Goal: Complete application form: Complete application form

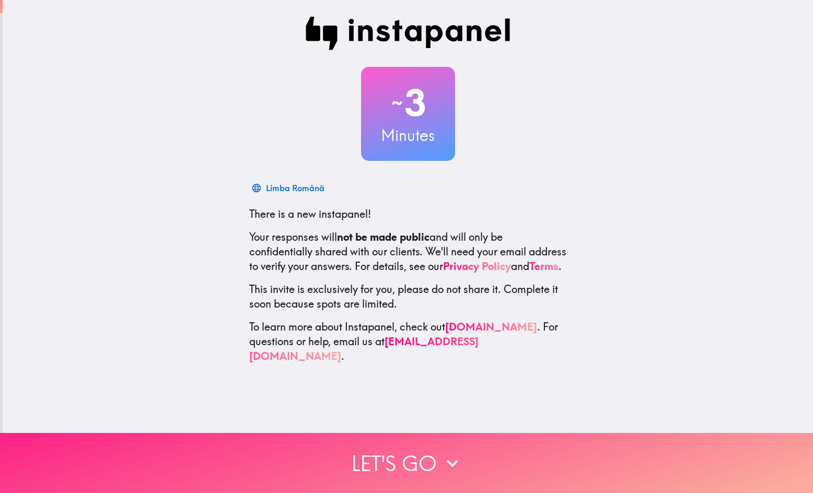
click at [457, 469] on button "Let's go" at bounding box center [406, 463] width 813 height 60
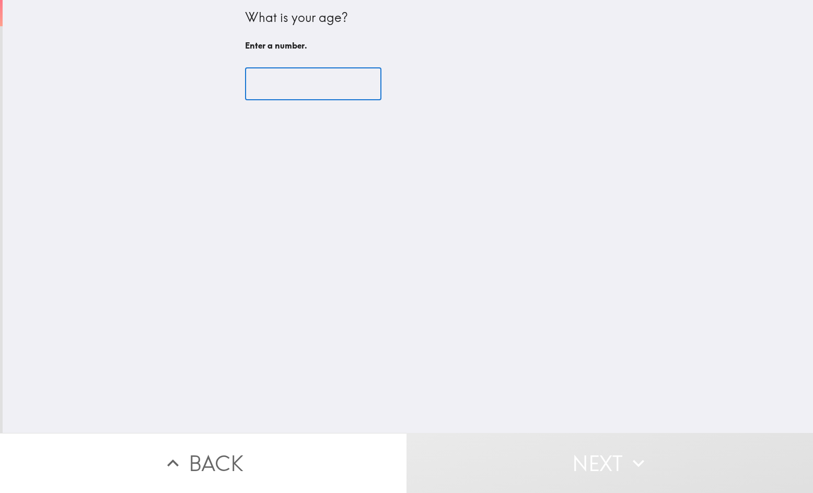
click at [294, 83] on input "number" at bounding box center [313, 84] width 136 height 32
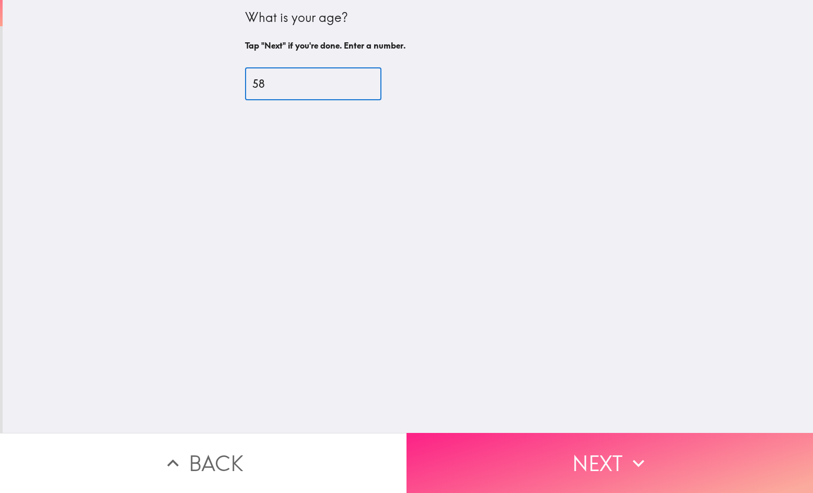
type input "58"
click at [576, 453] on button "Next" at bounding box center [609, 463] width 406 height 60
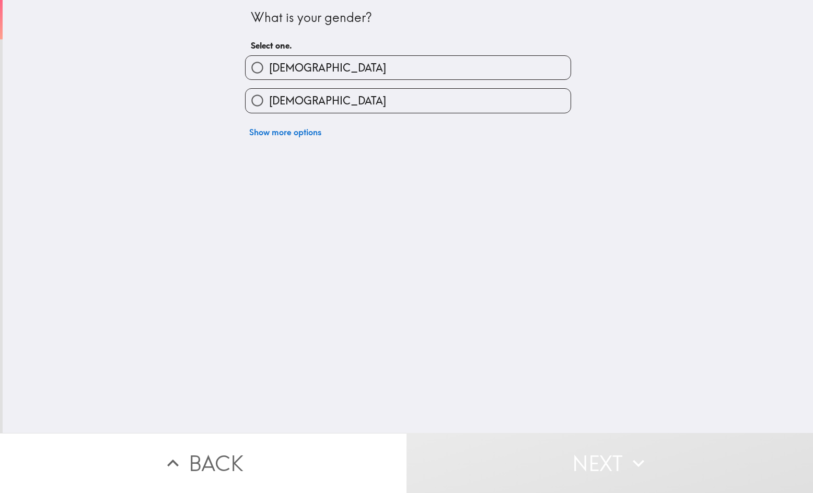
click at [283, 62] on span "[DEMOGRAPHIC_DATA]" at bounding box center [327, 68] width 117 height 15
click at [269, 62] on input "[DEMOGRAPHIC_DATA]" at bounding box center [258, 68] width 24 height 24
radio input "true"
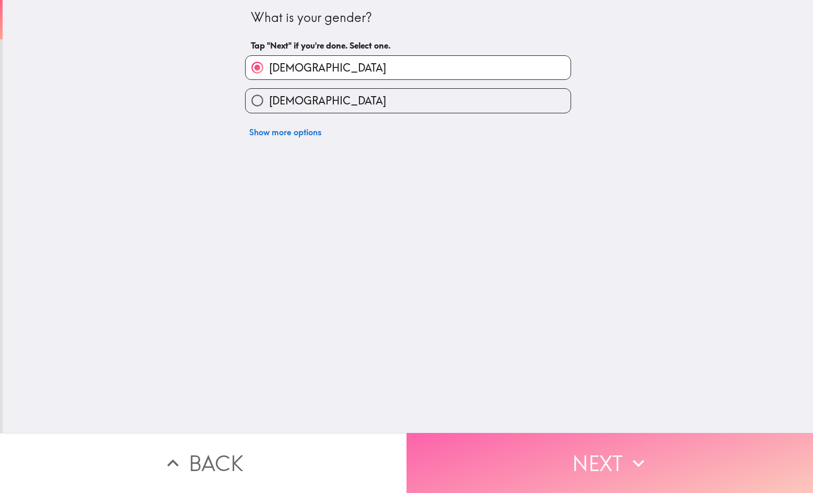
click at [480, 451] on button "Next" at bounding box center [609, 463] width 406 height 60
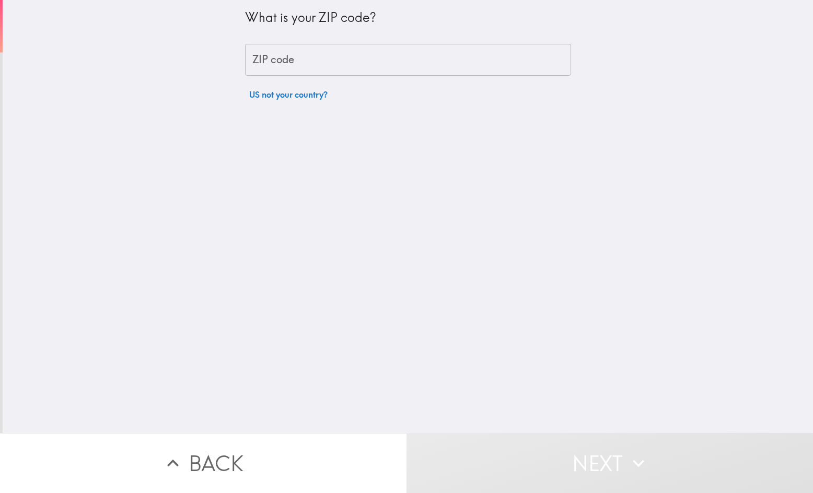
click at [309, 55] on input "ZIP code" at bounding box center [408, 60] width 326 height 32
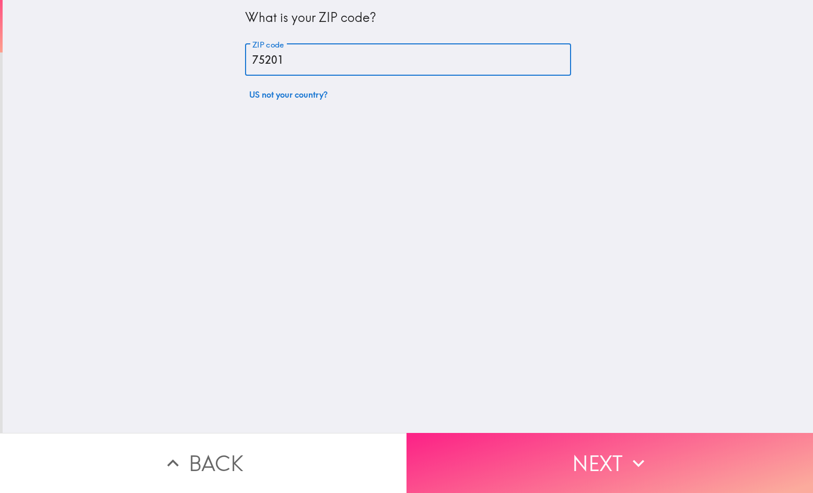
type input "75201"
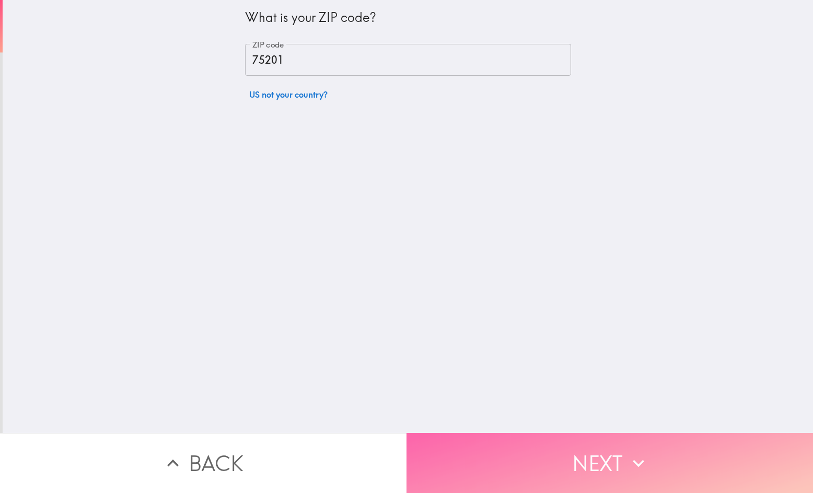
click at [612, 454] on button "Next" at bounding box center [609, 463] width 406 height 60
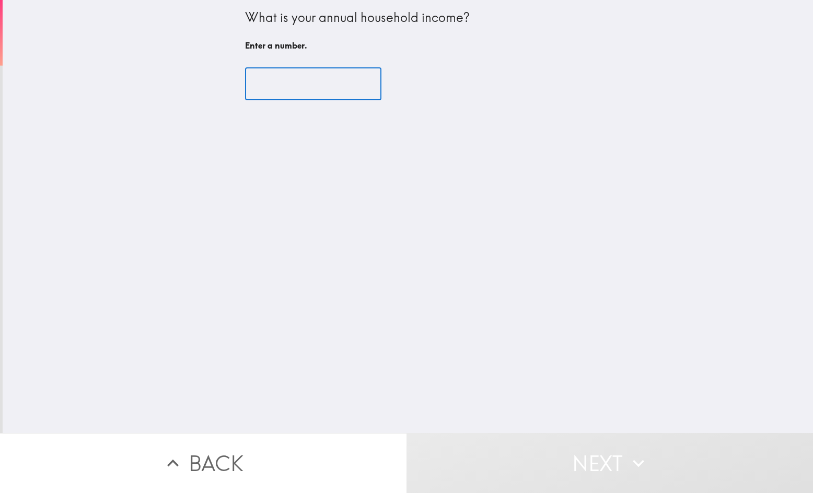
click at [292, 92] on input "number" at bounding box center [313, 84] width 136 height 32
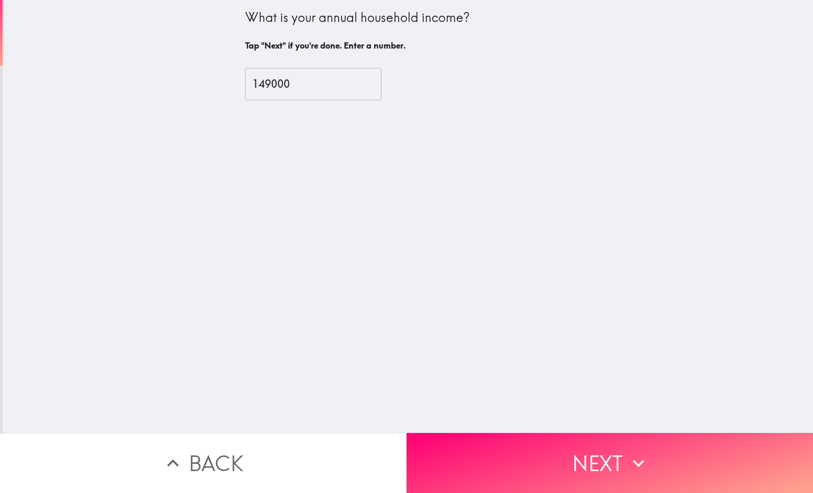
drag, startPoint x: 238, startPoint y: 6, endPoint x: 386, endPoint y: 35, distance: 150.6
click at [386, 34] on div "What is your annual household income? Tap "Next" if you're done. Enter a number." at bounding box center [408, 27] width 326 height 55
drag, startPoint x: 310, startPoint y: 68, endPoint x: 308, endPoint y: 74, distance: 6.3
click at [310, 69] on input "149000" at bounding box center [313, 84] width 136 height 32
click at [260, 83] on input "149999" at bounding box center [313, 84] width 136 height 32
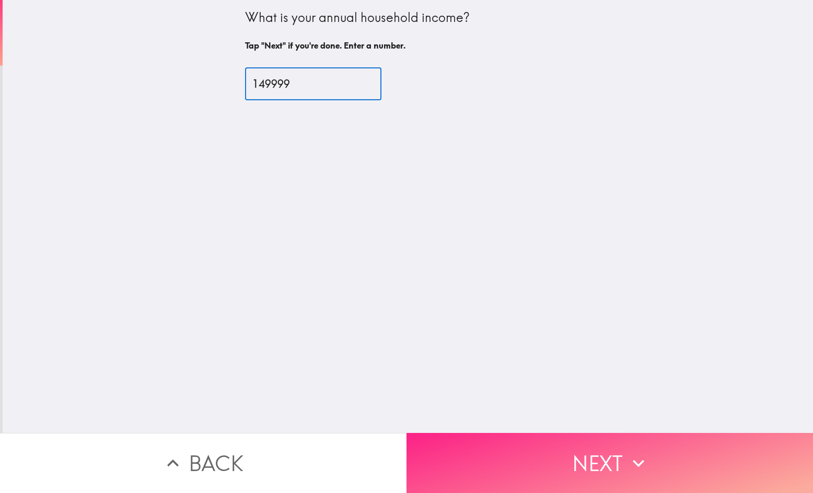
type input "149999"
click at [570, 462] on button "Next" at bounding box center [609, 463] width 406 height 60
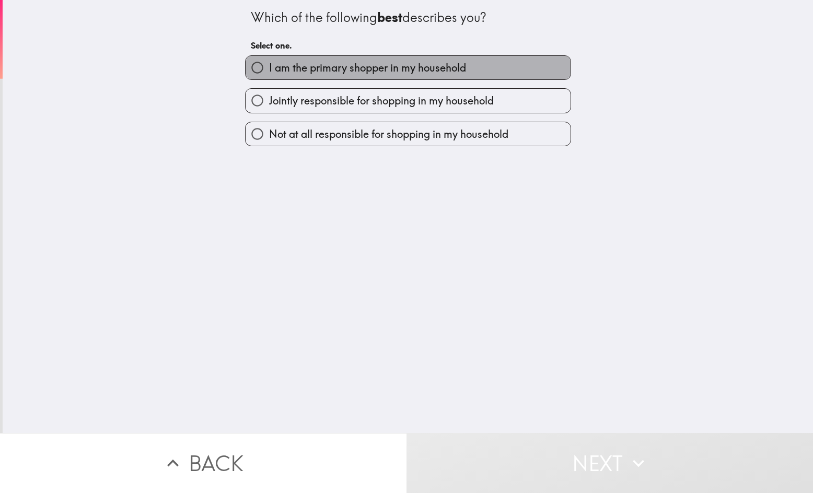
click at [299, 69] on span "I am the primary shopper in my household" at bounding box center [367, 68] width 197 height 15
click at [269, 69] on input "I am the primary shopper in my household" at bounding box center [258, 68] width 24 height 24
radio input "true"
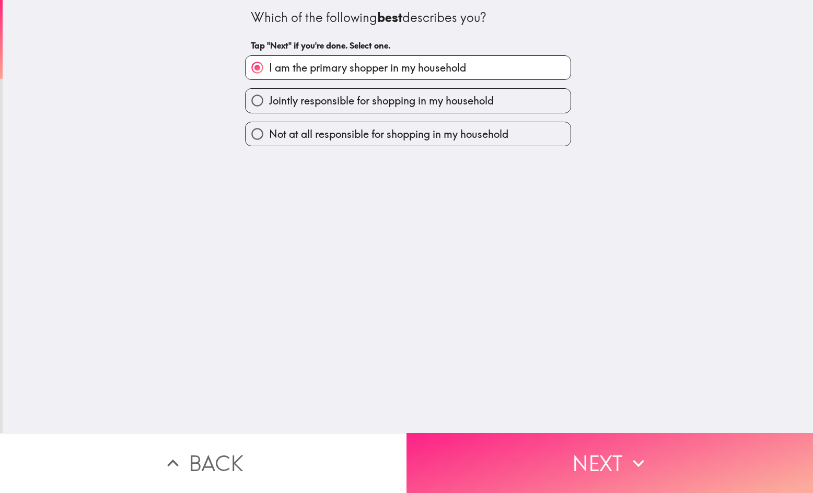
click at [511, 448] on button "Next" at bounding box center [609, 463] width 406 height 60
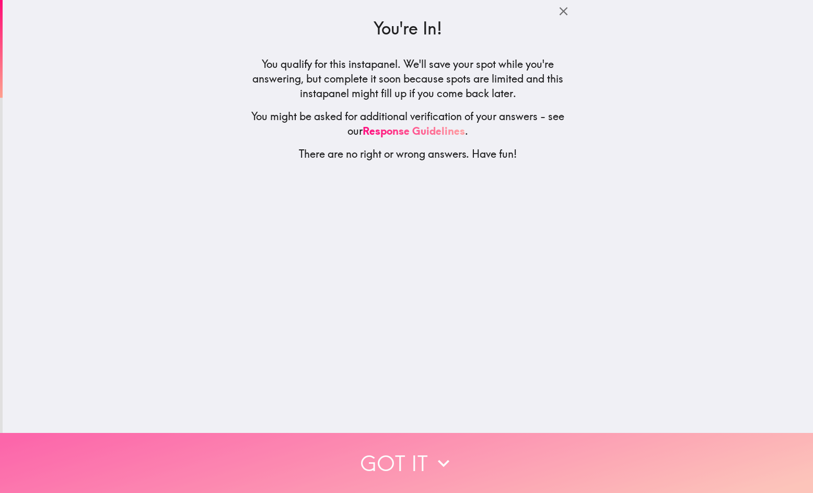
click at [446, 460] on icon "button" at bounding box center [443, 463] width 23 height 23
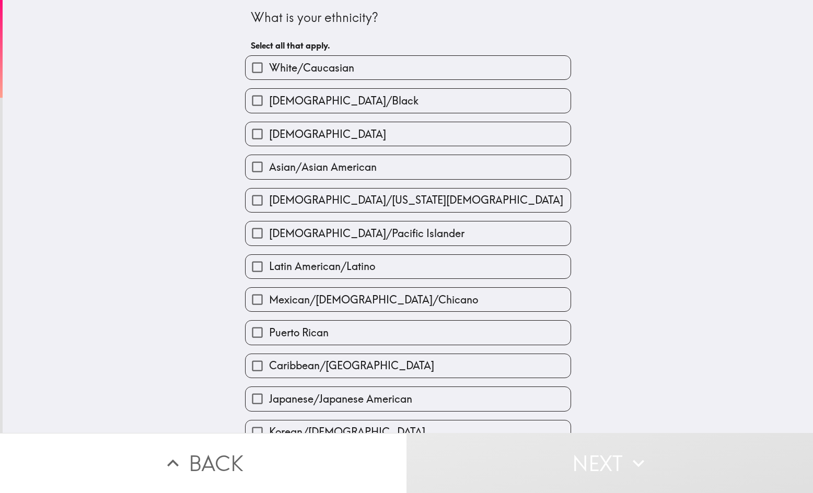
click at [258, 68] on input "White/Caucasian" at bounding box center [258, 68] width 24 height 24
checkbox input "true"
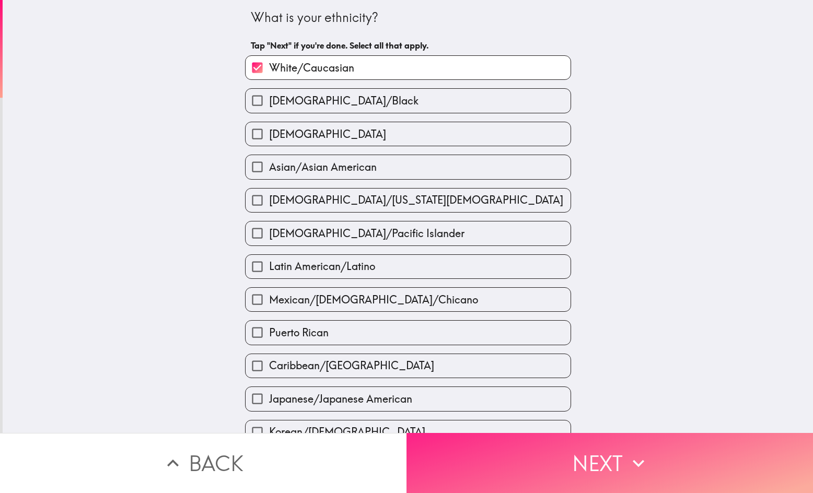
click at [504, 476] on button "Next" at bounding box center [609, 463] width 406 height 60
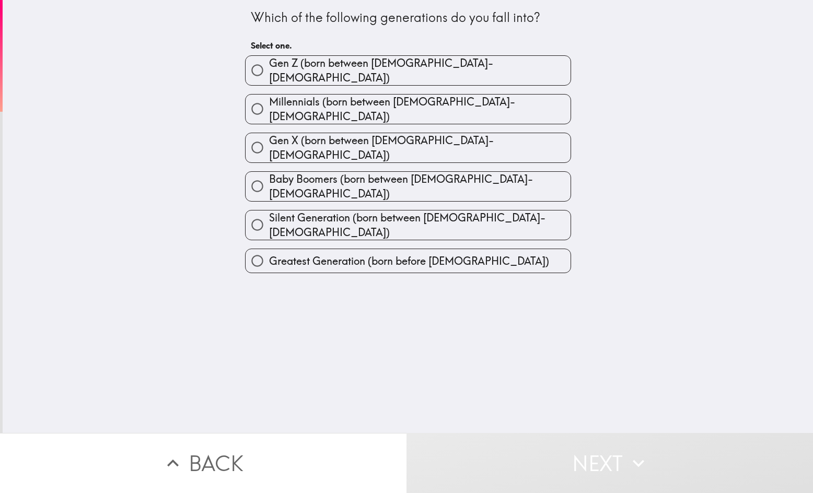
click at [147, 370] on div "Which of the following generations do you fall into? Select one. [PERSON_NAME] …" at bounding box center [408, 216] width 810 height 433
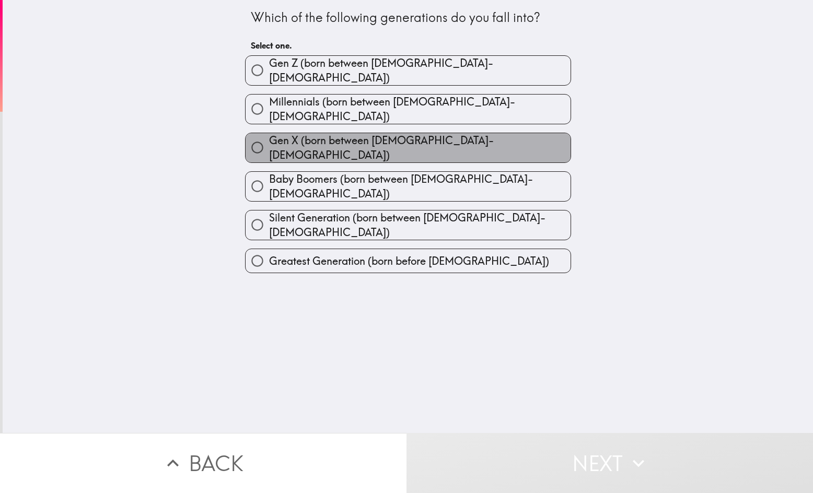
click at [271, 134] on span "Gen X (born between [DEMOGRAPHIC_DATA]-[DEMOGRAPHIC_DATA])" at bounding box center [419, 147] width 301 height 29
click at [269, 136] on input "Gen X (born between [DEMOGRAPHIC_DATA]-[DEMOGRAPHIC_DATA])" at bounding box center [258, 148] width 24 height 24
radio input "true"
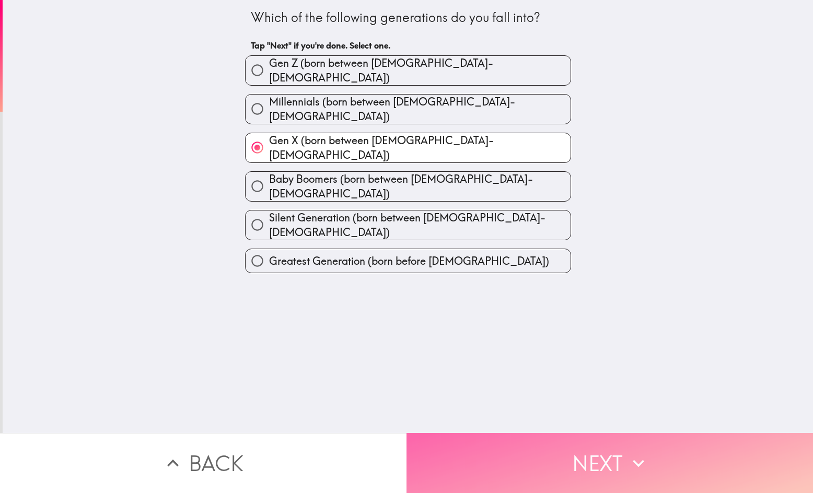
click at [491, 457] on button "Next" at bounding box center [609, 463] width 406 height 60
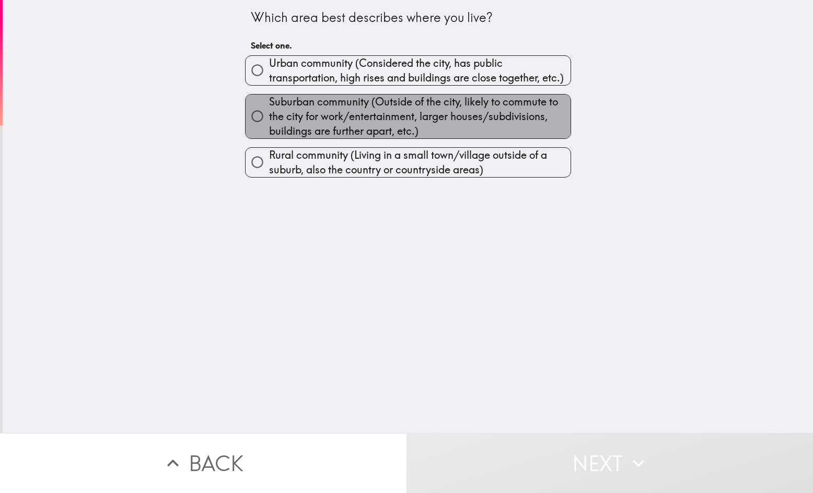
click at [269, 102] on span "Suburban community (Outside of the city, likely to commute to the city for work…" at bounding box center [419, 117] width 301 height 44
click at [263, 104] on input "Suburban community (Outside of the city, likely to commute to the city for work…" at bounding box center [258, 116] width 24 height 24
radio input "true"
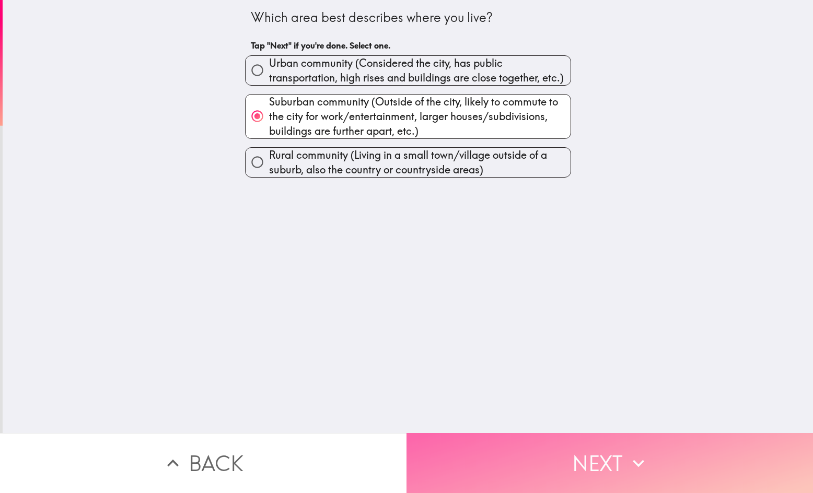
click at [542, 458] on button "Next" at bounding box center [609, 463] width 406 height 60
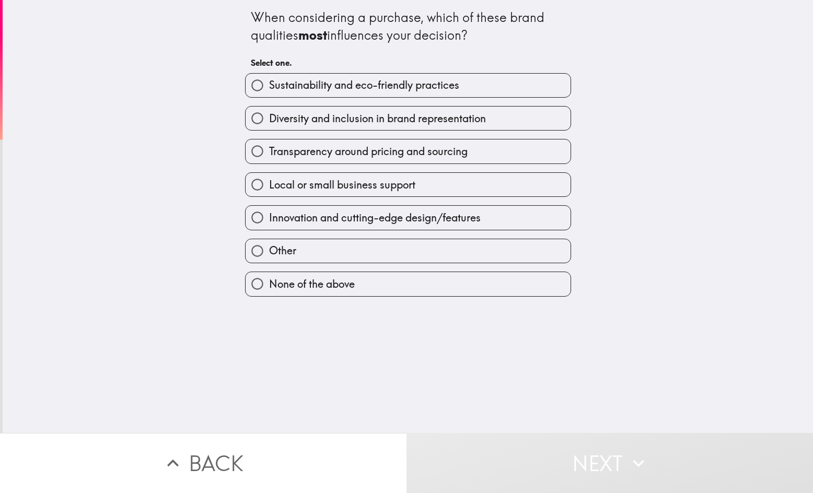
click at [97, 389] on div "When considering a purchase, which of these brand qualities most influences you…" at bounding box center [408, 216] width 810 height 433
click at [273, 223] on span "Innovation and cutting-edge design/features" at bounding box center [375, 218] width 212 height 15
click at [269, 223] on input "Innovation and cutting-edge design/features" at bounding box center [258, 218] width 24 height 24
radio input "true"
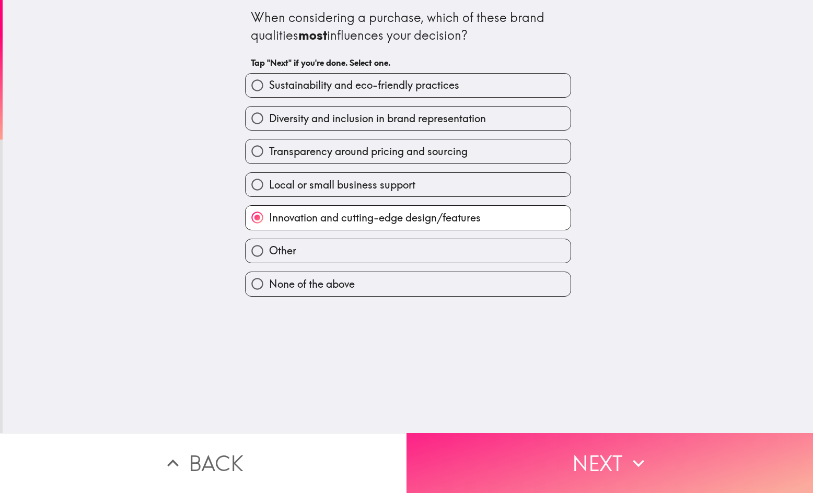
click at [488, 458] on button "Next" at bounding box center [609, 463] width 406 height 60
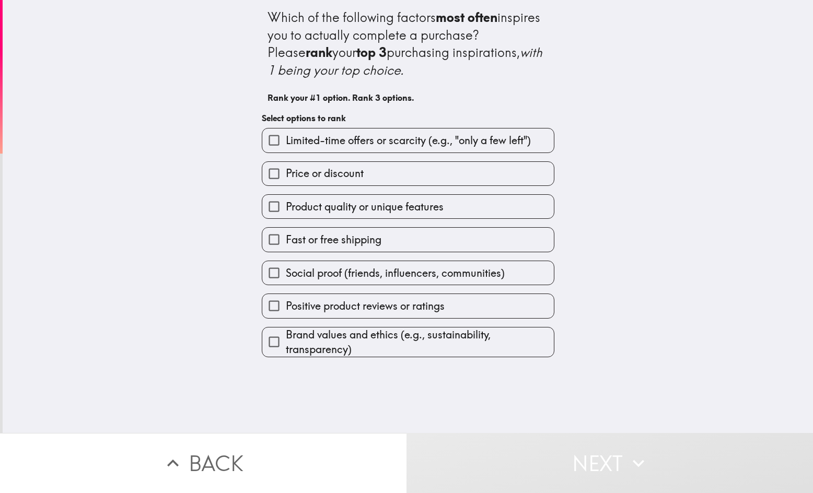
click at [90, 371] on div "Which of the following factors most often inspires you to actually complete a p…" at bounding box center [408, 216] width 810 height 433
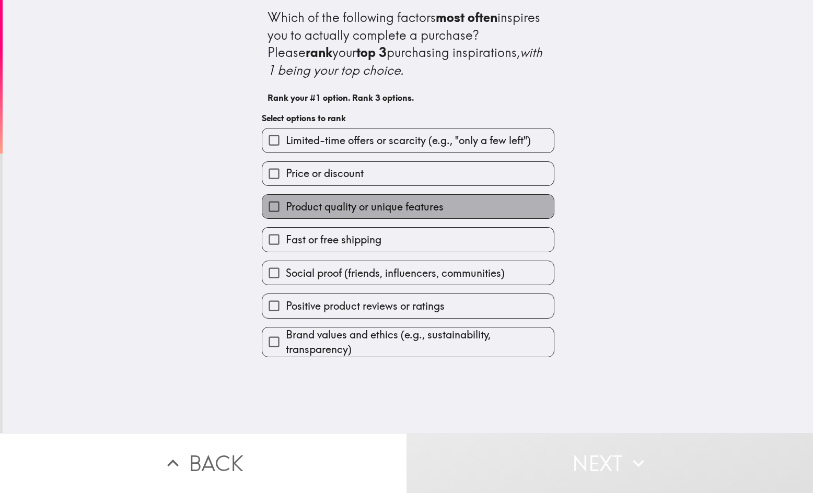
click at [306, 210] on span "Product quality or unique features" at bounding box center [365, 207] width 158 height 15
click at [286, 210] on input "Product quality or unique features" at bounding box center [274, 207] width 24 height 24
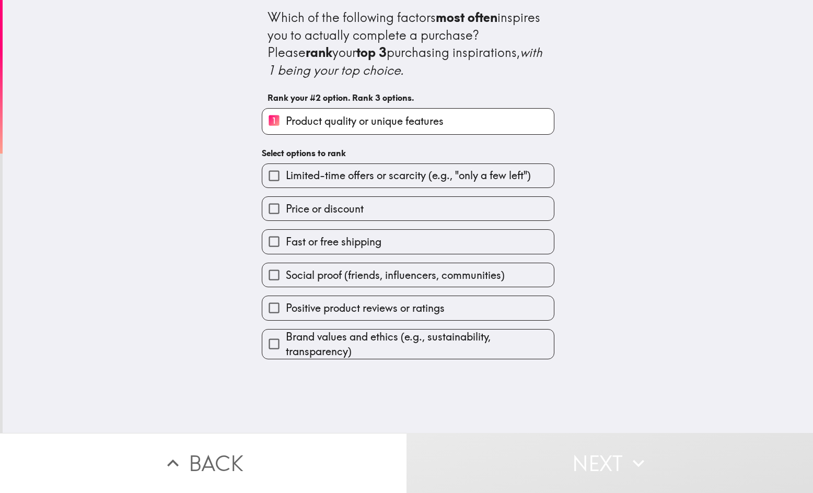
click at [296, 310] on span "Positive product reviews or ratings" at bounding box center [365, 308] width 159 height 15
click at [286, 310] on input "Positive product reviews or ratings" at bounding box center [274, 308] width 24 height 24
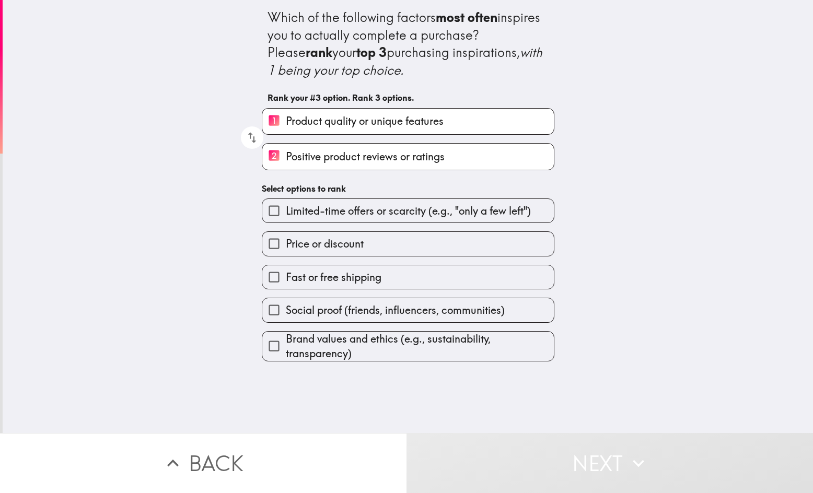
click at [301, 241] on span "Price or discount" at bounding box center [325, 244] width 78 height 15
click at [286, 241] on input "Price or discount" at bounding box center [274, 244] width 24 height 24
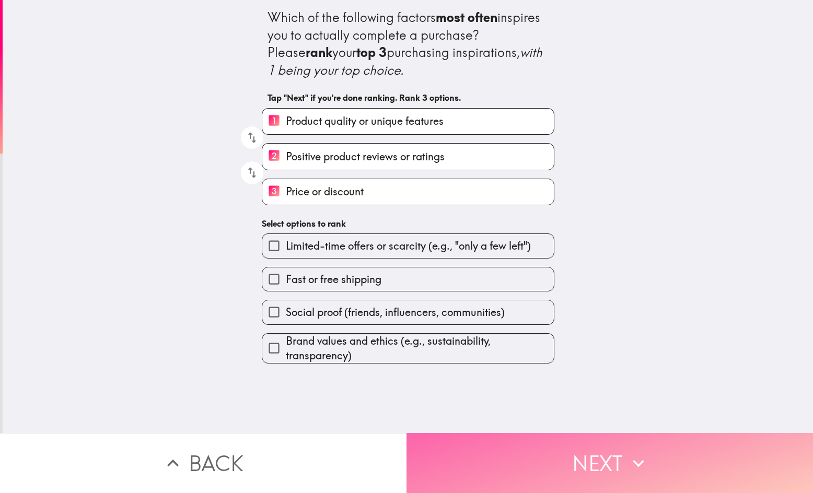
click at [520, 450] on button "Next" at bounding box center [609, 463] width 406 height 60
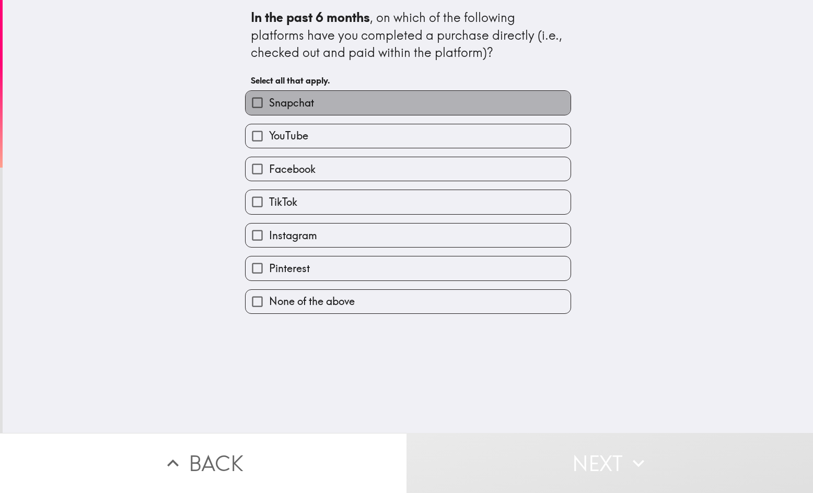
click at [273, 102] on span "Snapchat" at bounding box center [291, 103] width 45 height 15
click at [269, 102] on input "Snapchat" at bounding box center [258, 103] width 24 height 24
checkbox input "true"
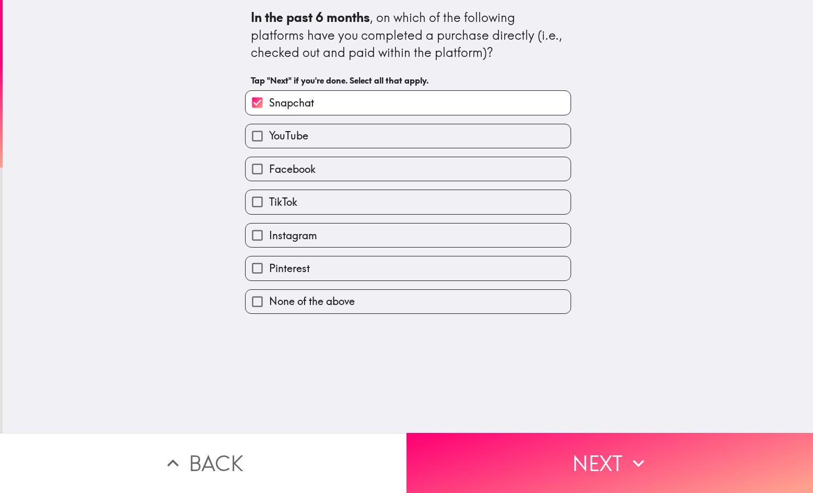
click at [294, 142] on span "YouTube" at bounding box center [288, 136] width 39 height 15
click at [269, 142] on input "YouTube" at bounding box center [258, 136] width 24 height 24
checkbox input "true"
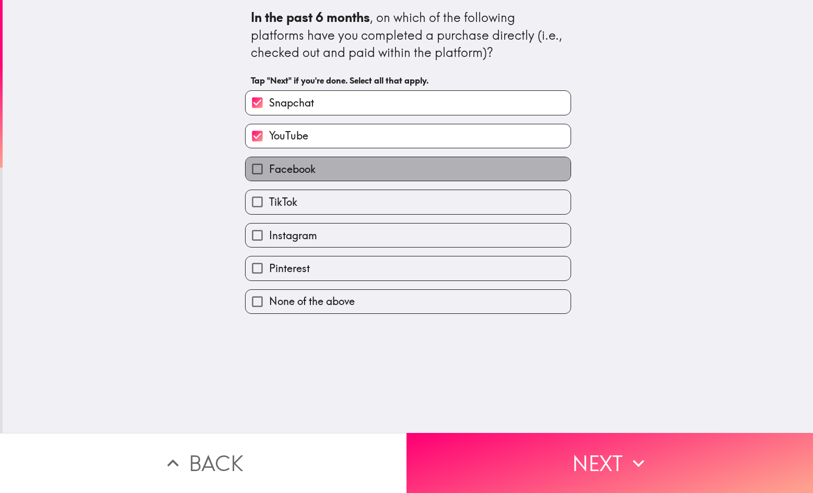
click at [294, 163] on span "Facebook" at bounding box center [292, 169] width 46 height 15
click at [269, 163] on input "Facebook" at bounding box center [258, 169] width 24 height 24
checkbox input "true"
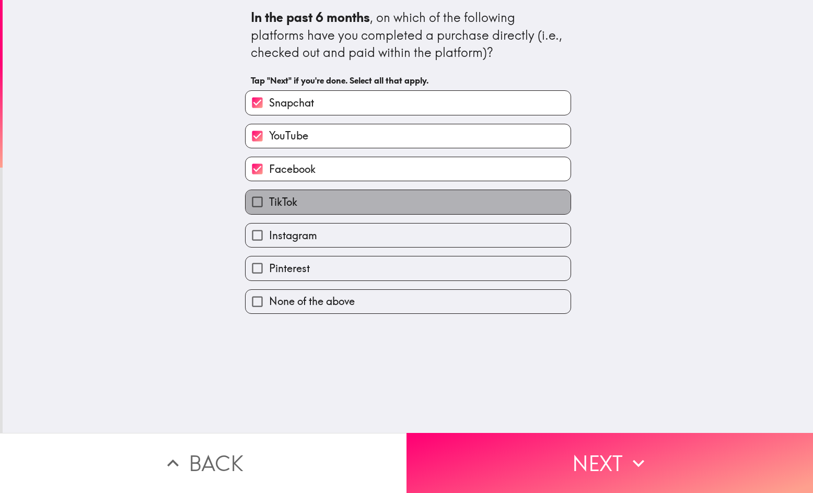
click at [292, 204] on label "TikTok" at bounding box center [408, 202] width 325 height 24
click at [269, 204] on input "TikTok" at bounding box center [258, 202] width 24 height 24
checkbox input "true"
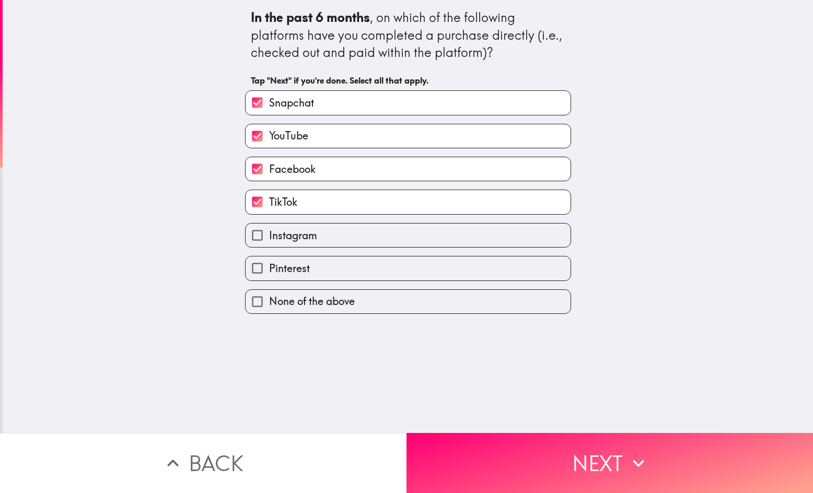
click at [293, 229] on span "Instagram" at bounding box center [293, 235] width 48 height 15
click at [269, 229] on input "Instagram" at bounding box center [258, 236] width 24 height 24
checkbox input "true"
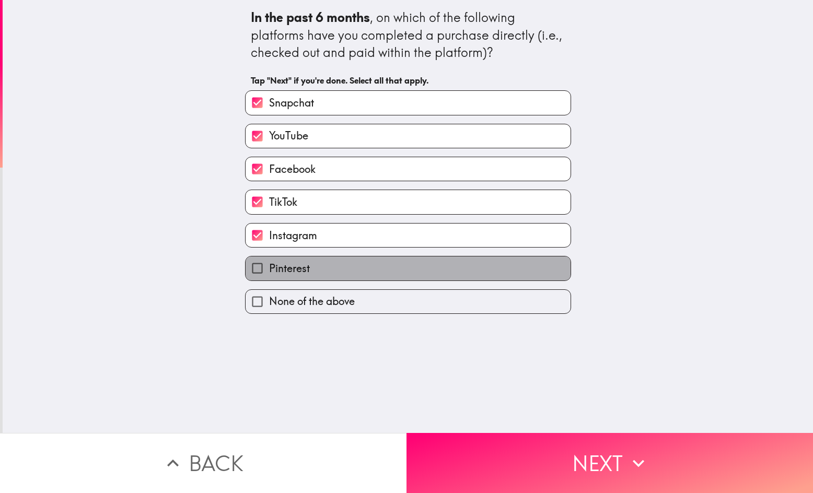
drag, startPoint x: 288, startPoint y: 265, endPoint x: 289, endPoint y: 275, distance: 10.5
click at [288, 267] on span "Pinterest" at bounding box center [289, 268] width 41 height 15
click at [269, 267] on input "Pinterest" at bounding box center [258, 268] width 24 height 24
checkbox input "true"
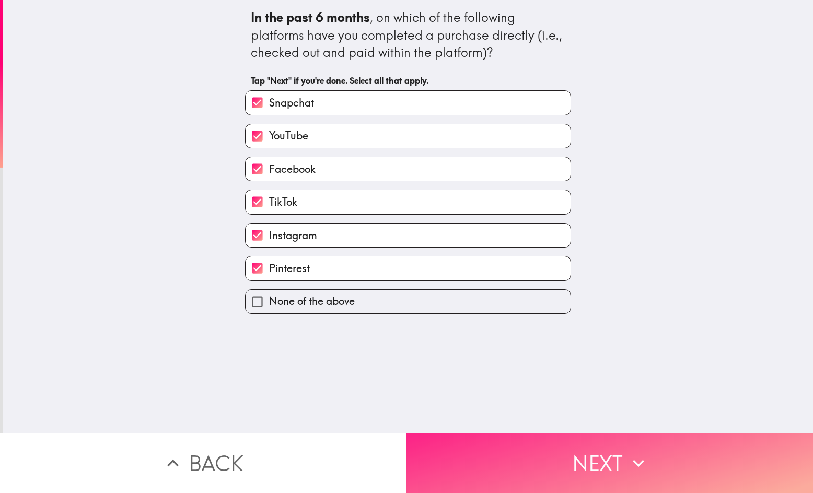
click at [512, 469] on button "Next" at bounding box center [609, 463] width 406 height 60
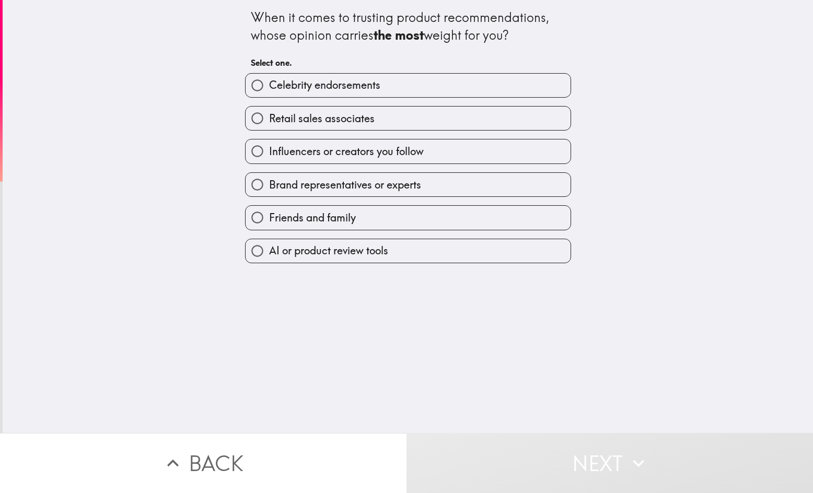
click at [300, 218] on span "Friends and family" at bounding box center [312, 218] width 87 height 15
click at [269, 218] on input "Friends and family" at bounding box center [258, 218] width 24 height 24
radio input "true"
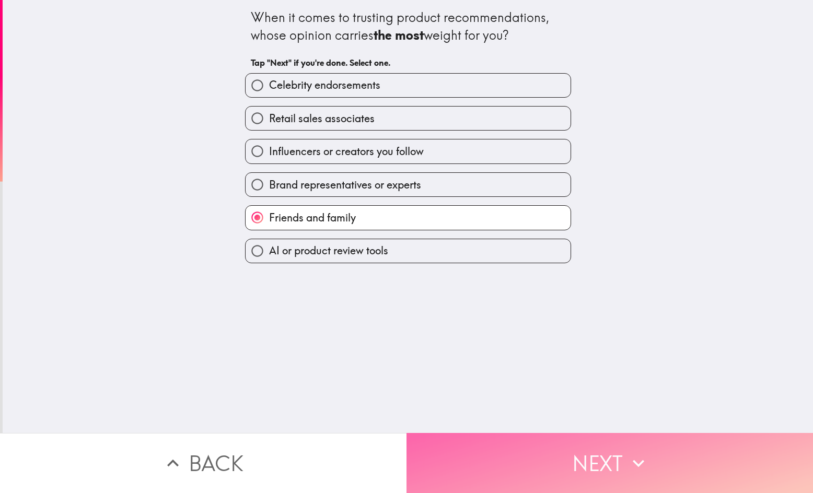
click at [512, 469] on button "Next" at bounding box center [609, 463] width 406 height 60
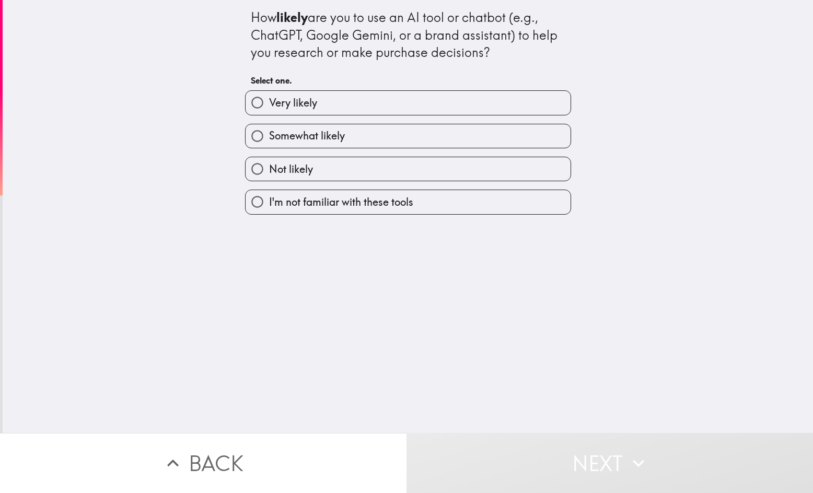
click at [286, 107] on span "Very likely" at bounding box center [293, 103] width 48 height 15
click at [269, 107] on input "Very likely" at bounding box center [258, 103] width 24 height 24
radio input "true"
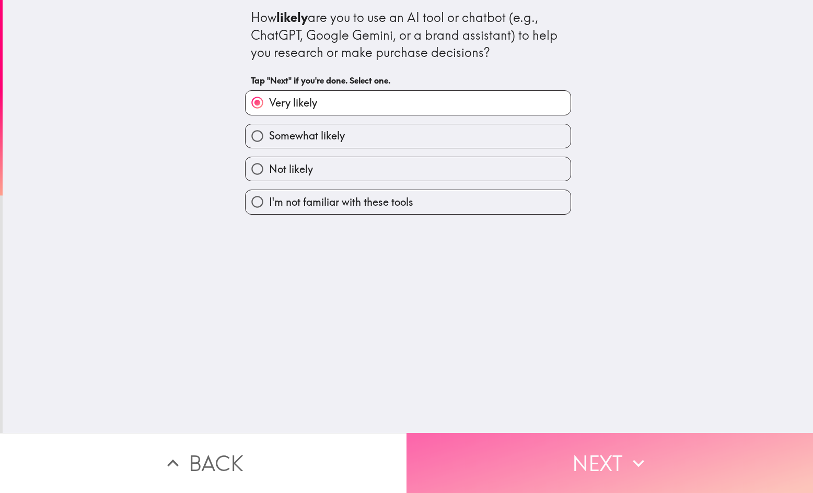
click at [527, 466] on button "Next" at bounding box center [609, 463] width 406 height 60
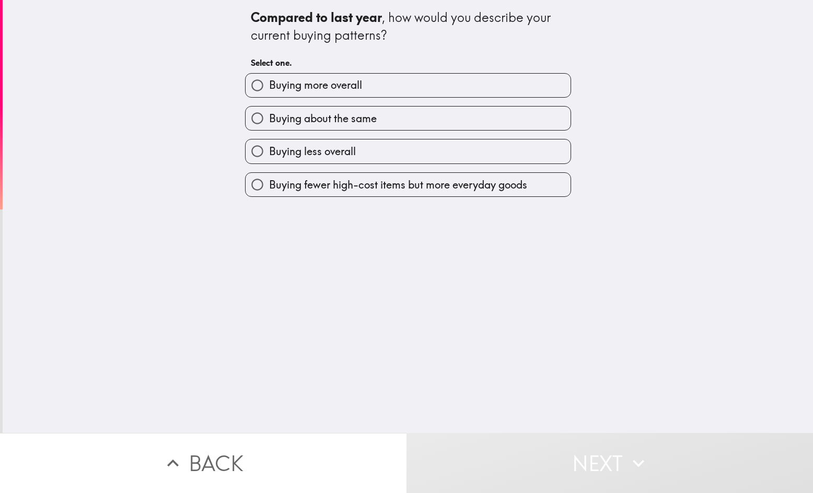
click at [214, 374] on div "Compared to last year , how would you describe your current buying patterns? Se…" at bounding box center [408, 216] width 810 height 433
click at [323, 192] on label "Buying fewer high-cost items but more everyday goods" at bounding box center [408, 185] width 325 height 24
click at [269, 192] on input "Buying fewer high-cost items but more everyday goods" at bounding box center [258, 185] width 24 height 24
radio input "true"
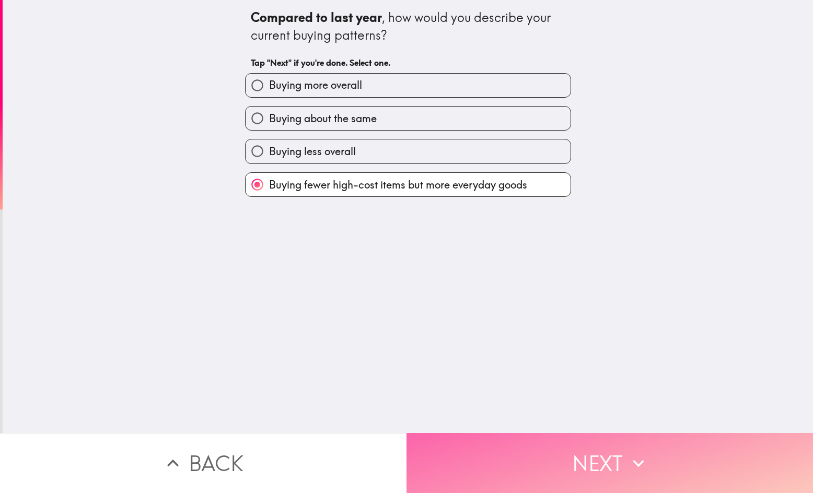
click at [522, 445] on button "Next" at bounding box center [609, 463] width 406 height 60
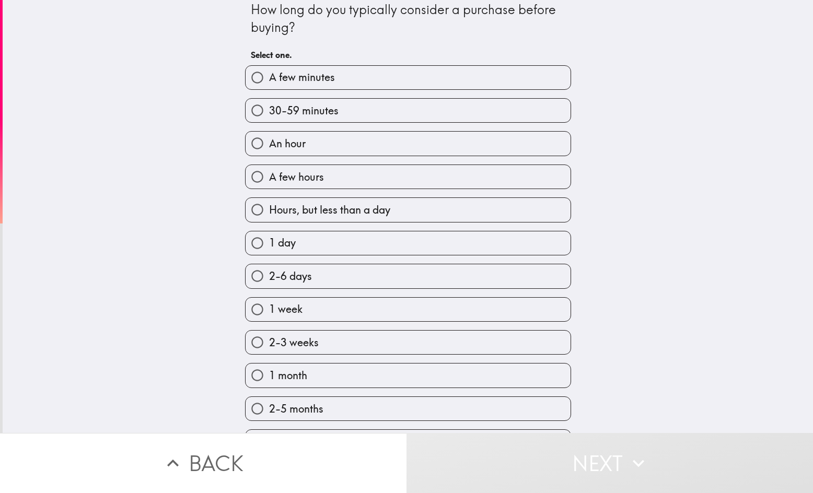
scroll to position [9, 0]
